Goal: Find specific page/section: Find specific page/section

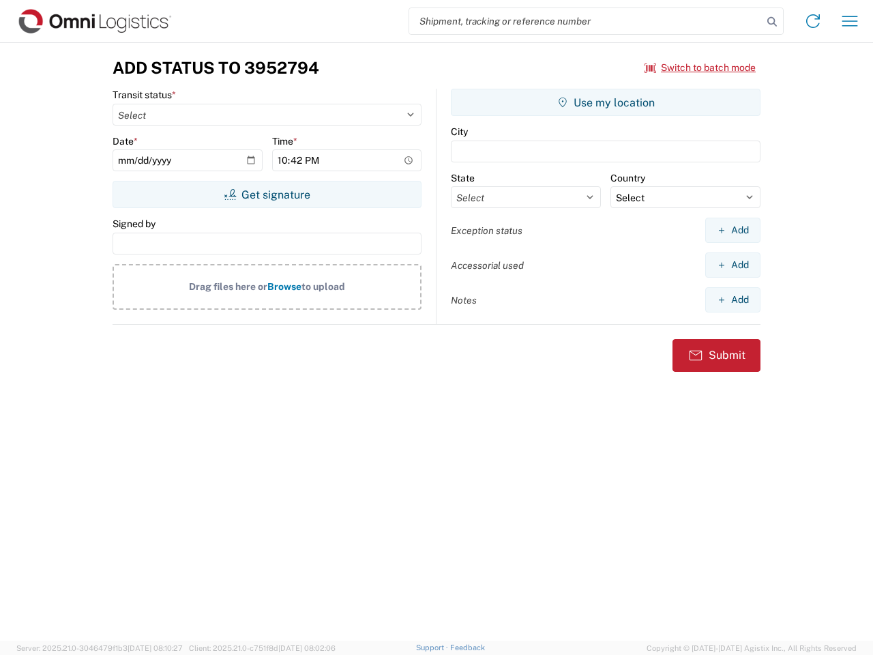
click at [586, 21] on input "search" at bounding box center [585, 21] width 353 height 26
click at [772, 22] on icon at bounding box center [772, 21] width 19 height 19
click at [813, 21] on icon at bounding box center [813, 21] width 22 height 22
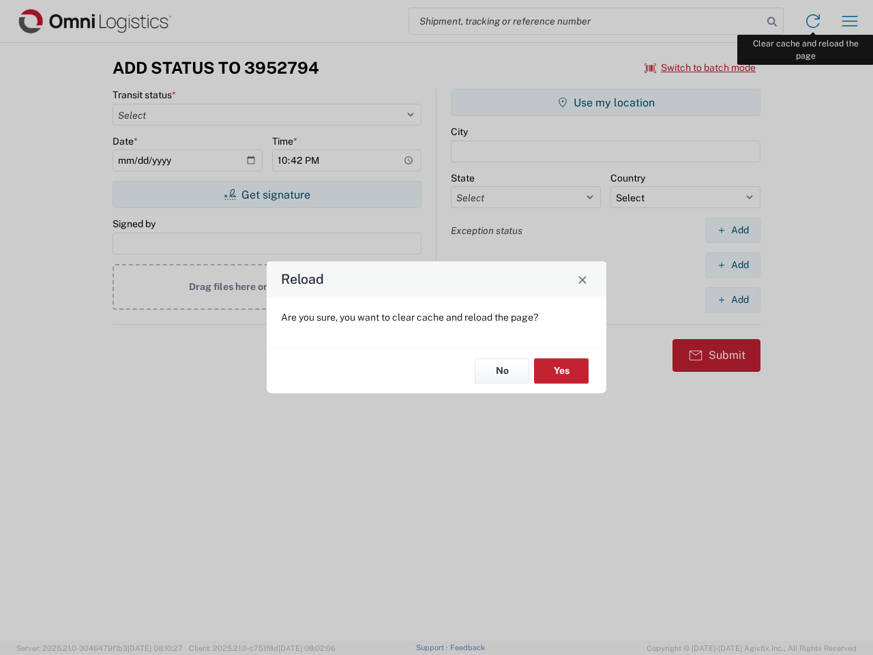
click at [850, 21] on div "Reload Are you sure, you want to clear cache and reload the page? No Yes" at bounding box center [436, 327] width 873 height 655
click at [700, 68] on div "Reload Are you sure, you want to clear cache and reload the page? No Yes" at bounding box center [436, 327] width 873 height 655
click at [267, 194] on div "Reload Are you sure, you want to clear cache and reload the page? No Yes" at bounding box center [436, 327] width 873 height 655
click at [606, 102] on div "Reload Are you sure, you want to clear cache and reload the page? No Yes" at bounding box center [436, 327] width 873 height 655
click at [733, 230] on div "Reload Are you sure, you want to clear cache and reload the page? No Yes" at bounding box center [436, 327] width 873 height 655
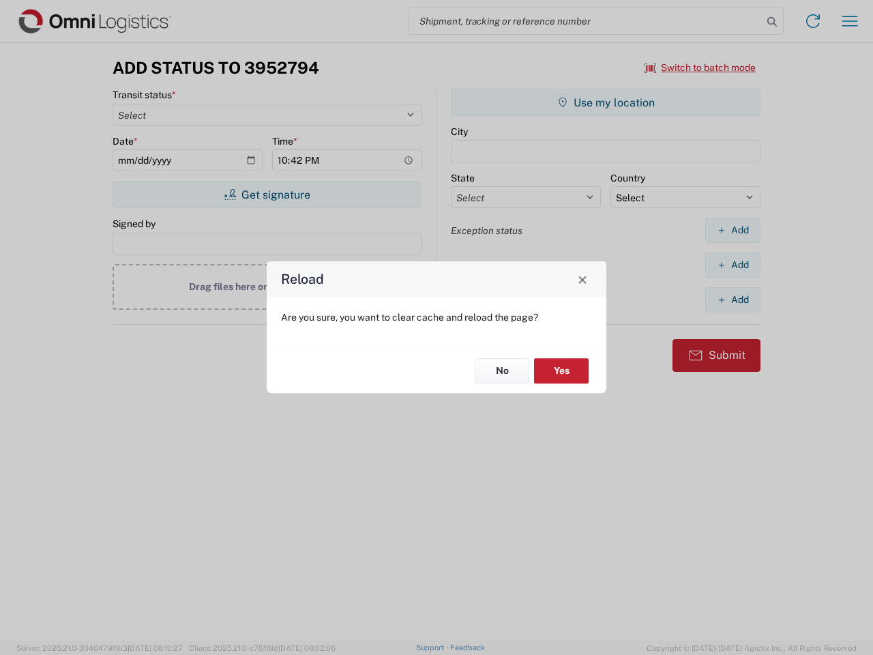
click at [733, 265] on div "Reload Are you sure, you want to clear cache and reload the page? No Yes" at bounding box center [436, 327] width 873 height 655
click at [733, 299] on div "Reload Are you sure, you want to clear cache and reload the page? No Yes" at bounding box center [436, 327] width 873 height 655
